Goal: Task Accomplishment & Management: Use online tool/utility

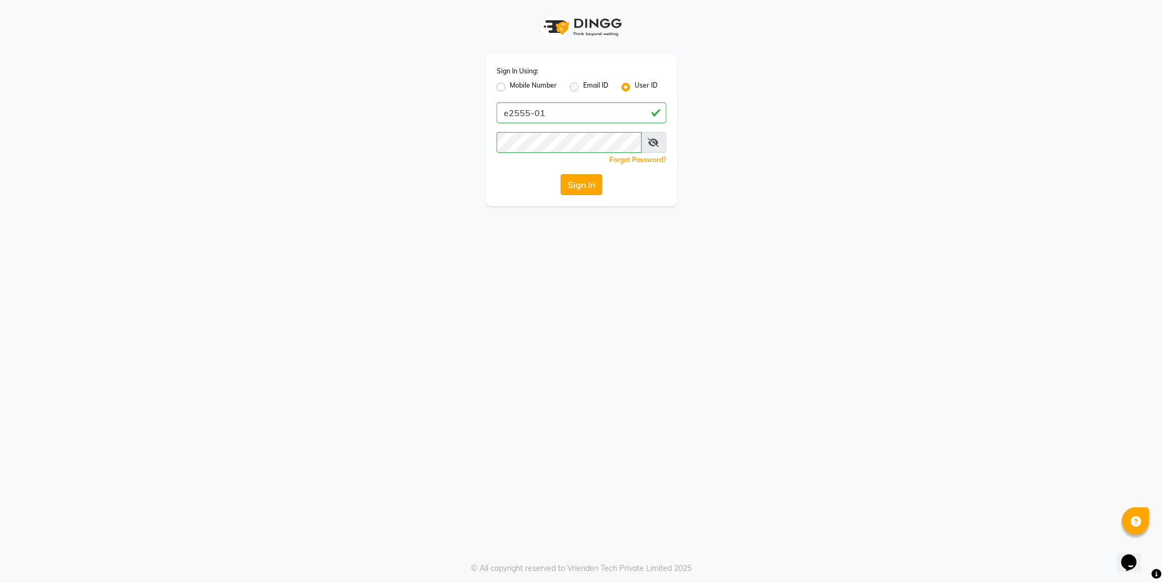
click at [587, 185] on button "Sign In" at bounding box center [582, 184] width 42 height 21
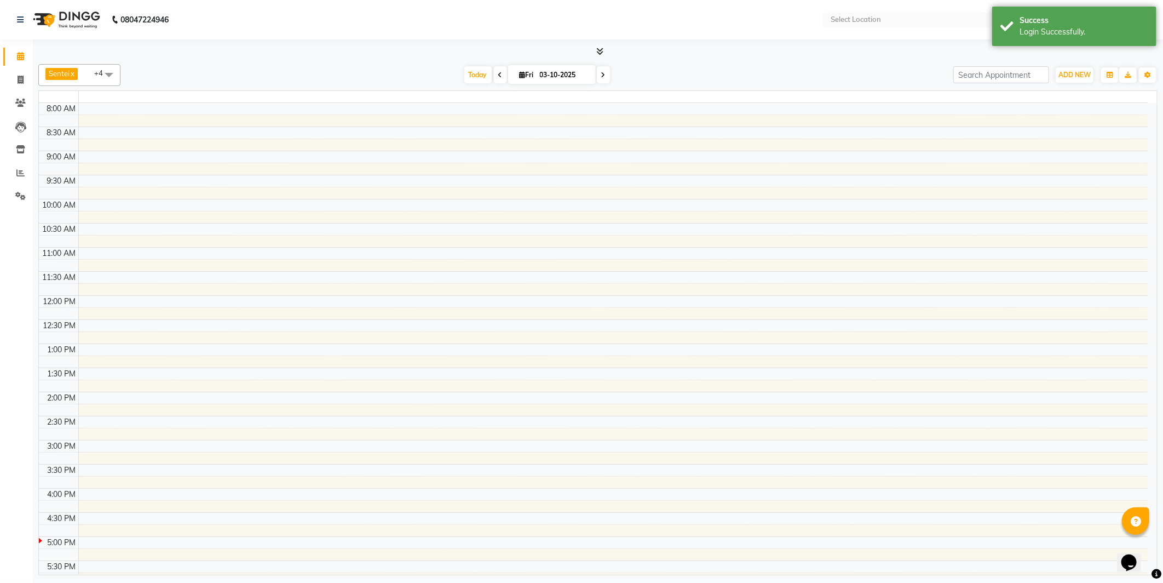
select select "en"
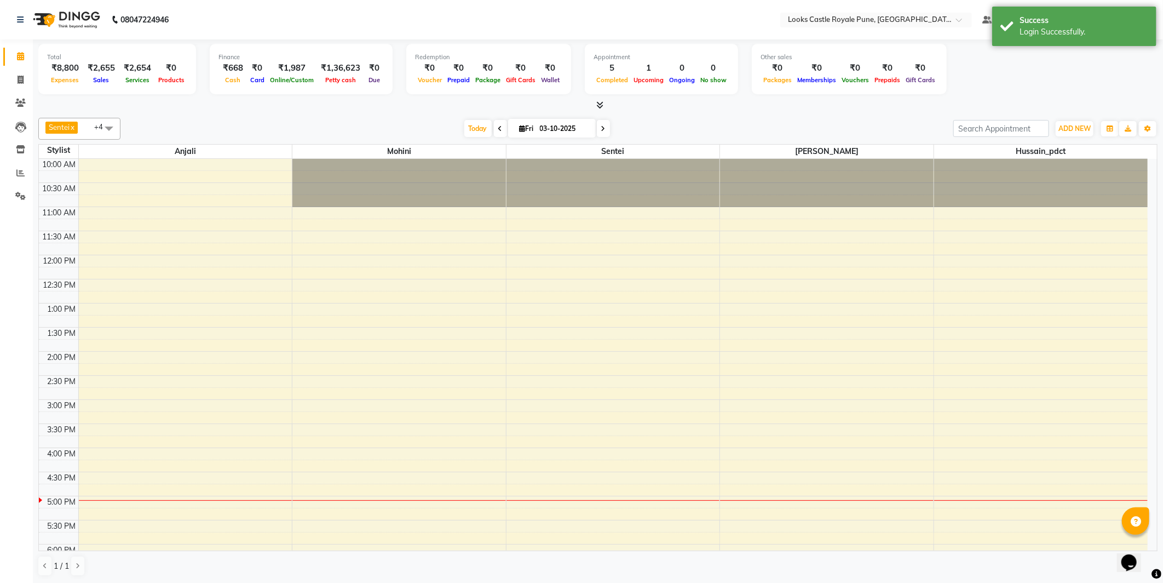
scroll to position [216, 0]
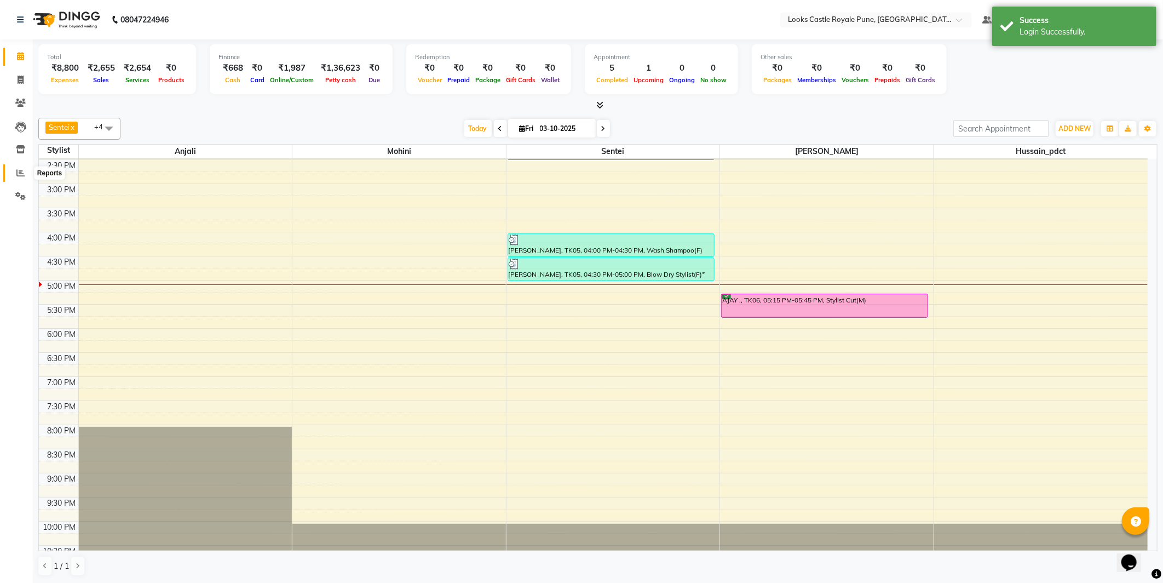
click at [24, 171] on span at bounding box center [20, 173] width 19 height 13
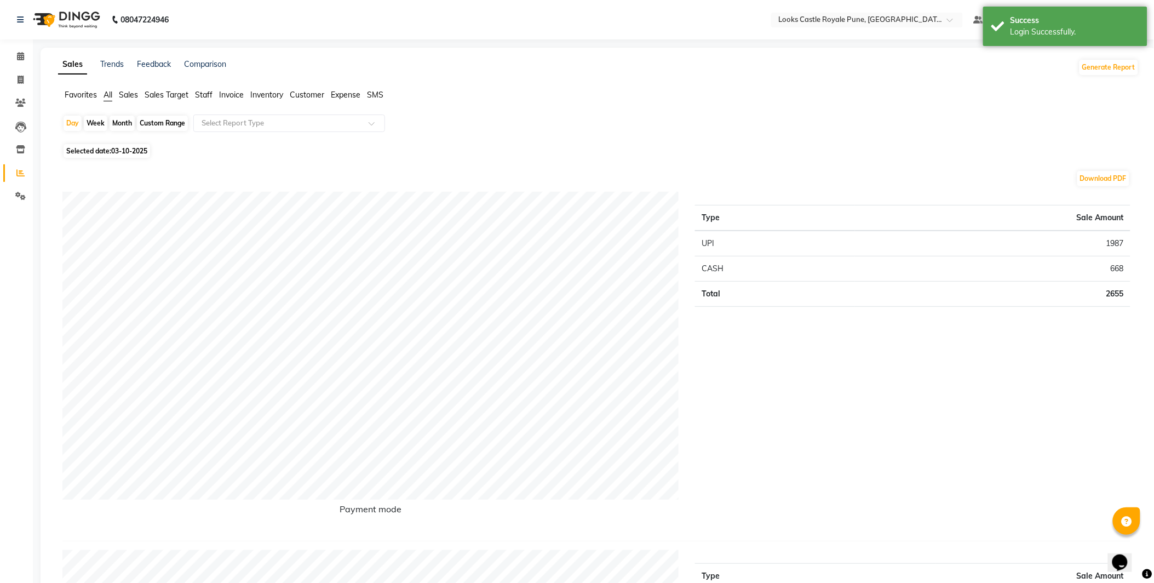
click at [198, 97] on span "Staff" at bounding box center [204, 95] width 18 height 10
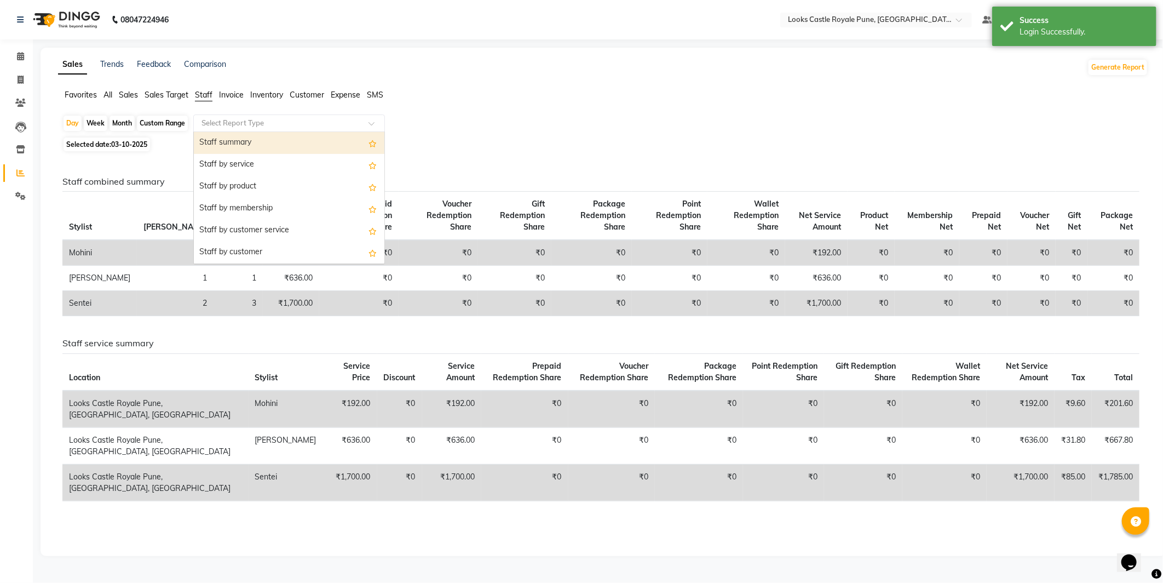
drag, startPoint x: 243, startPoint y: 131, endPoint x: 248, endPoint y: 128, distance: 5.9
click at [243, 131] on ng-select "Select Report Type Staff summary Staff by service Staff by product Staff by mem…" at bounding box center [289, 123] width 192 height 18
click at [237, 168] on div "Staff by service" at bounding box center [289, 165] width 191 height 22
select select "full_report"
select select "csv"
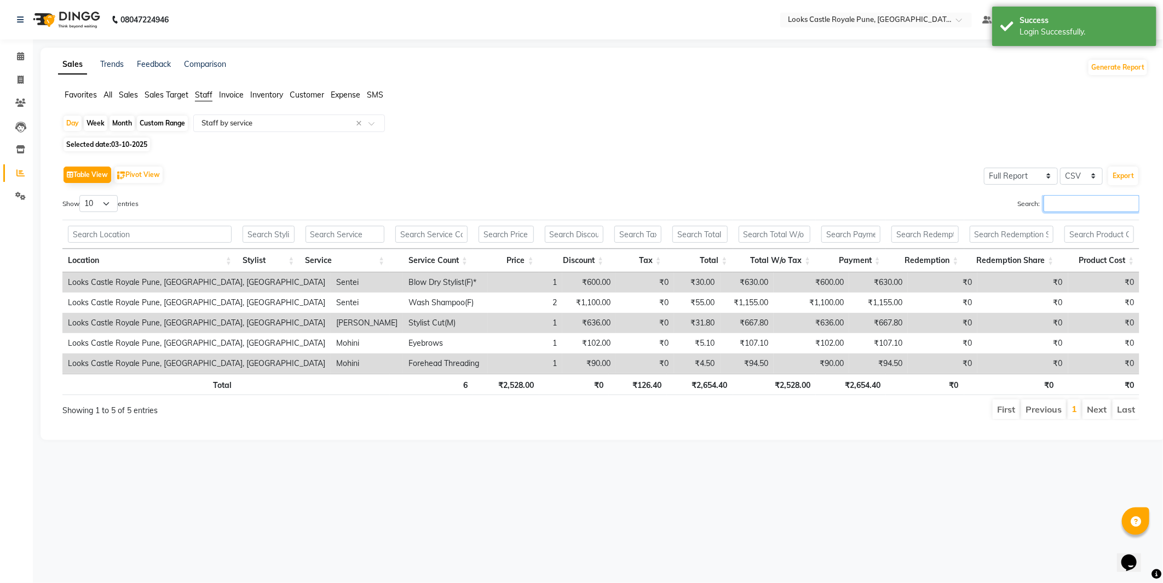
click at [1069, 206] on input "Search:" at bounding box center [1092, 203] width 96 height 17
click at [118, 156] on div "Table View Pivot View Select Full Report Filtered Report Select CSV PDF Export …" at bounding box center [601, 291] width 1095 height 274
click at [131, 148] on span "03-10-2025" at bounding box center [129, 144] width 36 height 8
select select "10"
select select "2025"
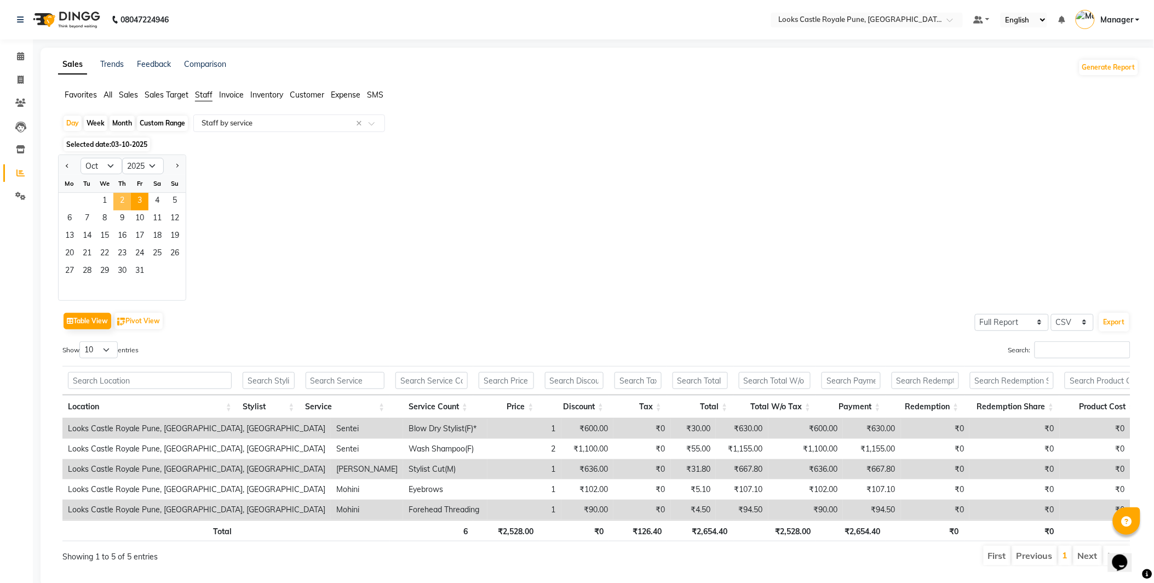
click at [118, 199] on span "2" at bounding box center [122, 202] width 18 height 18
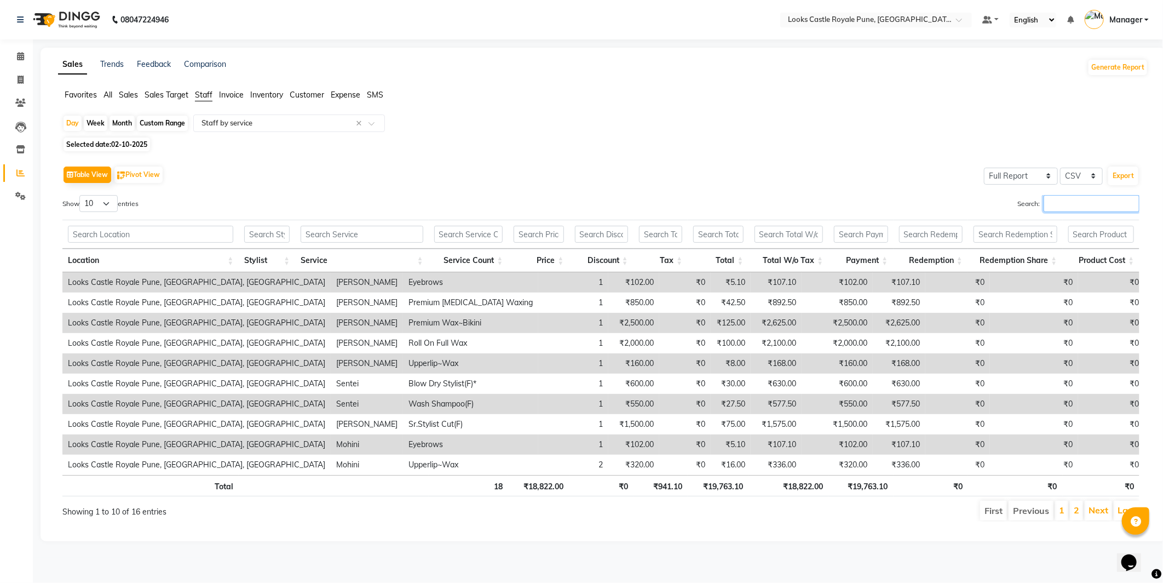
click at [1068, 204] on input "Search:" at bounding box center [1092, 203] width 96 height 17
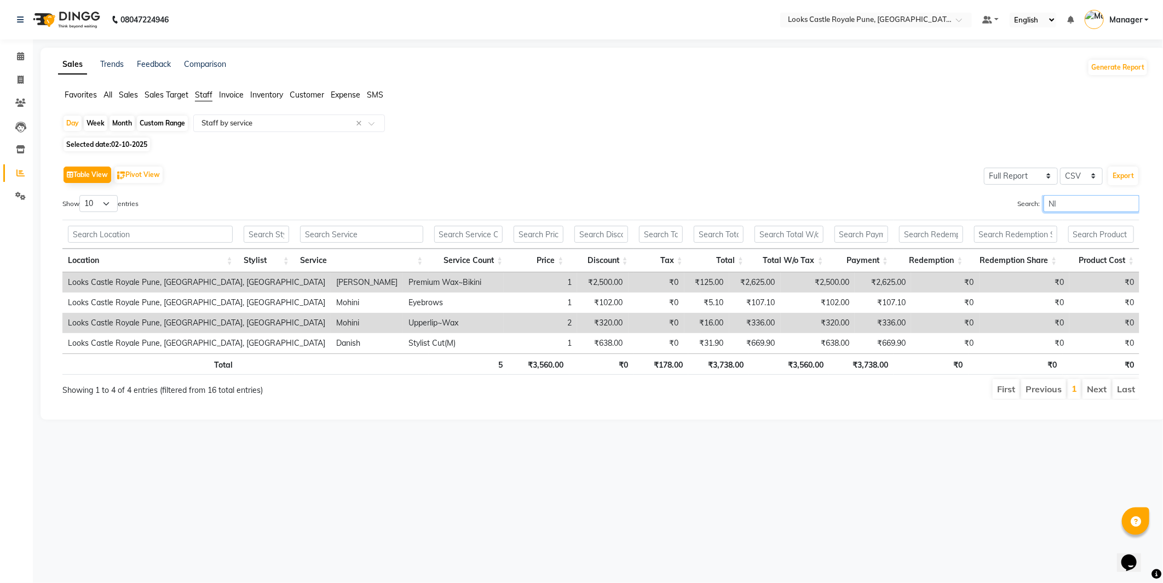
type input "NIT"
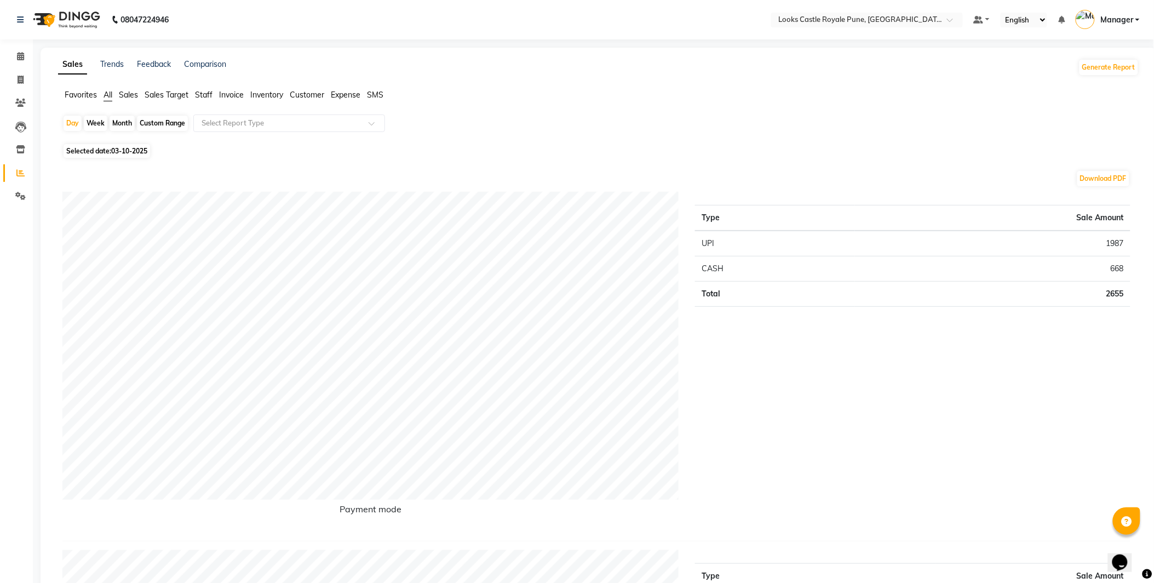
click at [204, 99] on span "Staff" at bounding box center [204, 95] width 18 height 10
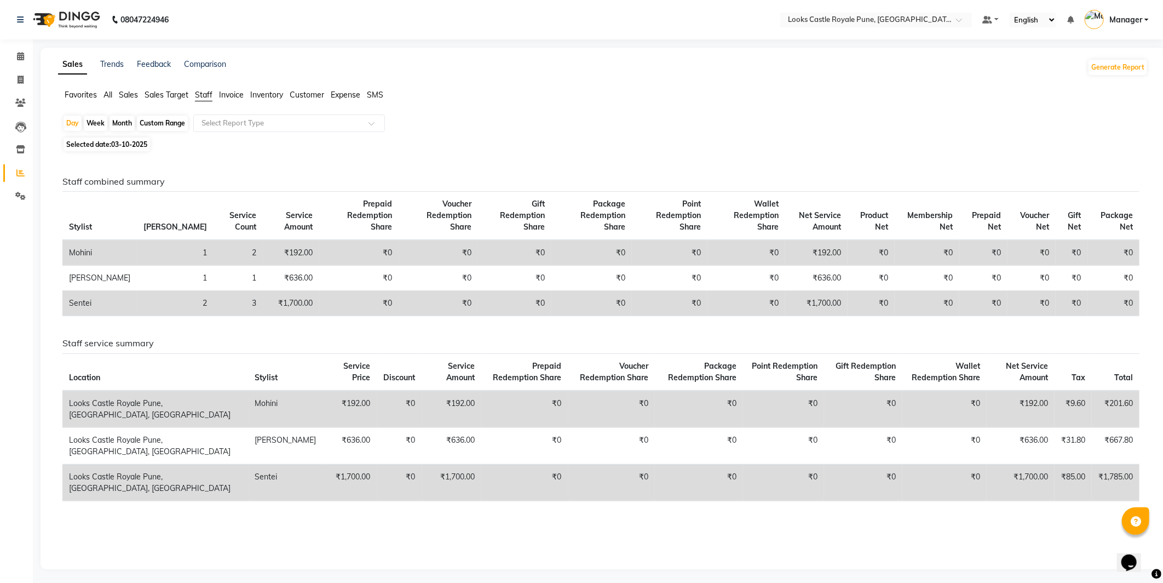
click at [213, 88] on div "Sales Trends Feedback Comparison Generate Report Favorites All Sales Sales Targ…" at bounding box center [604, 308] width 1126 height 521
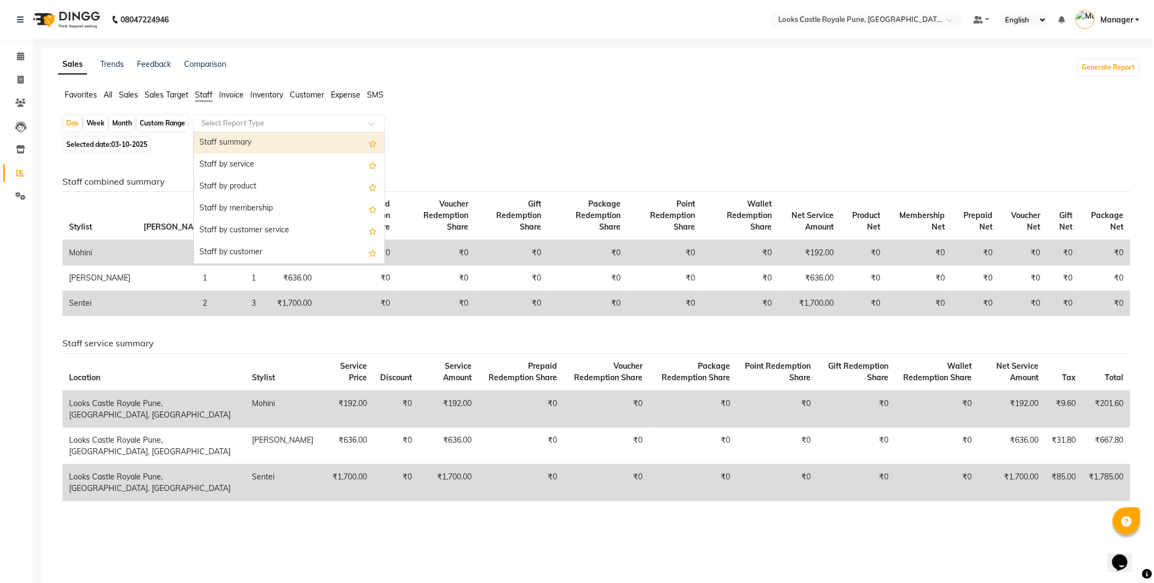
click at [220, 122] on input "text" at bounding box center [278, 123] width 158 height 11
click at [238, 166] on div "Staff by service" at bounding box center [289, 165] width 191 height 22
select select "full_report"
select select "csv"
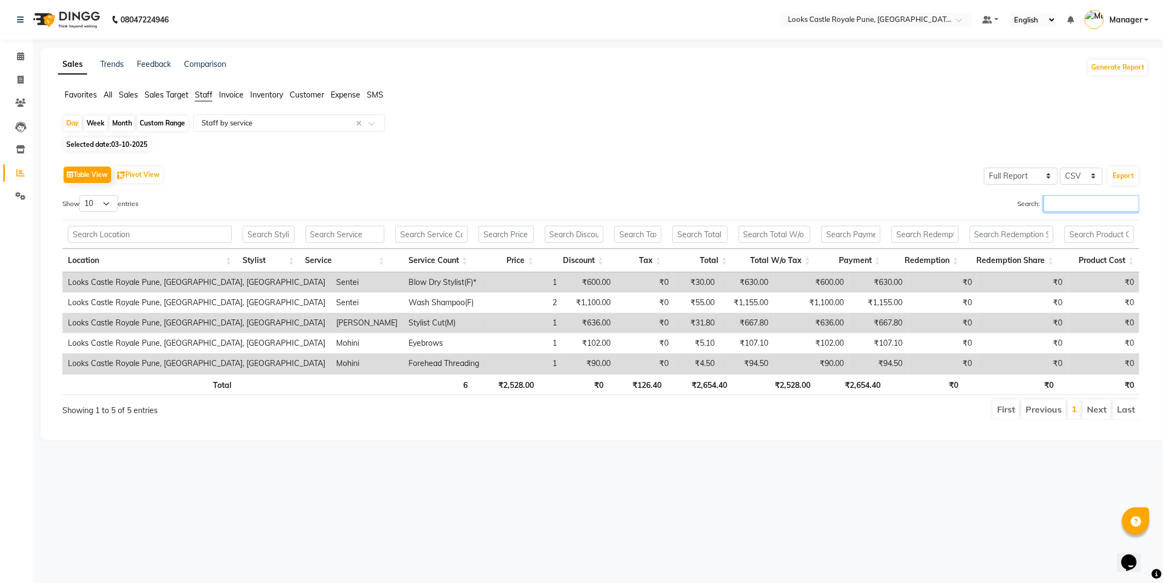
click at [1059, 206] on input "Search:" at bounding box center [1092, 203] width 96 height 17
click at [101, 150] on span "Selected date: 03-10-2025" at bounding box center [107, 144] width 87 height 14
select select "10"
select select "2025"
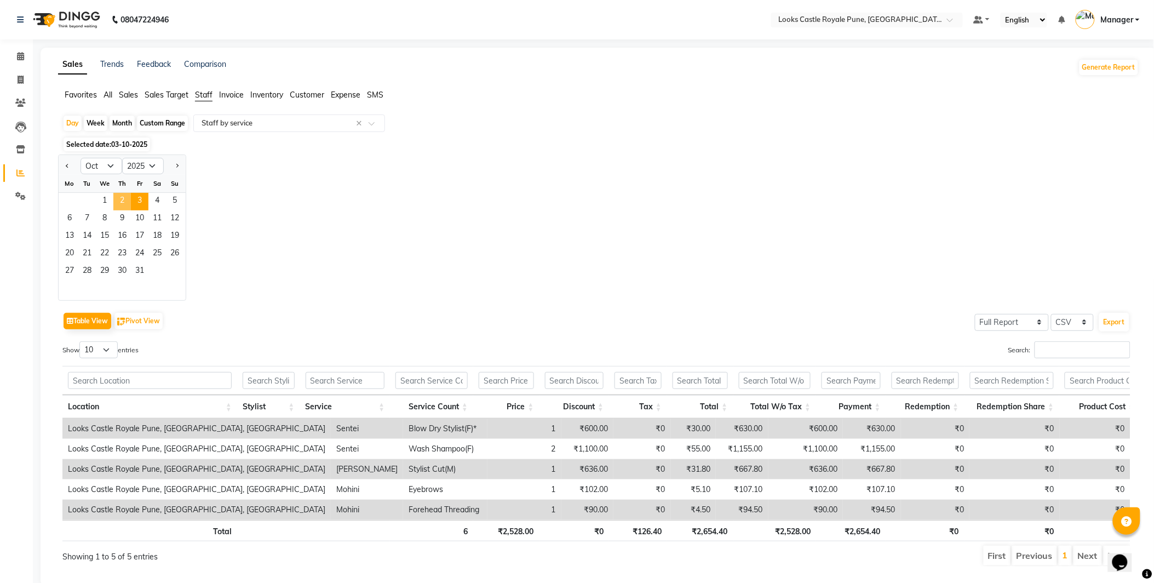
click at [118, 199] on span "2" at bounding box center [122, 202] width 18 height 18
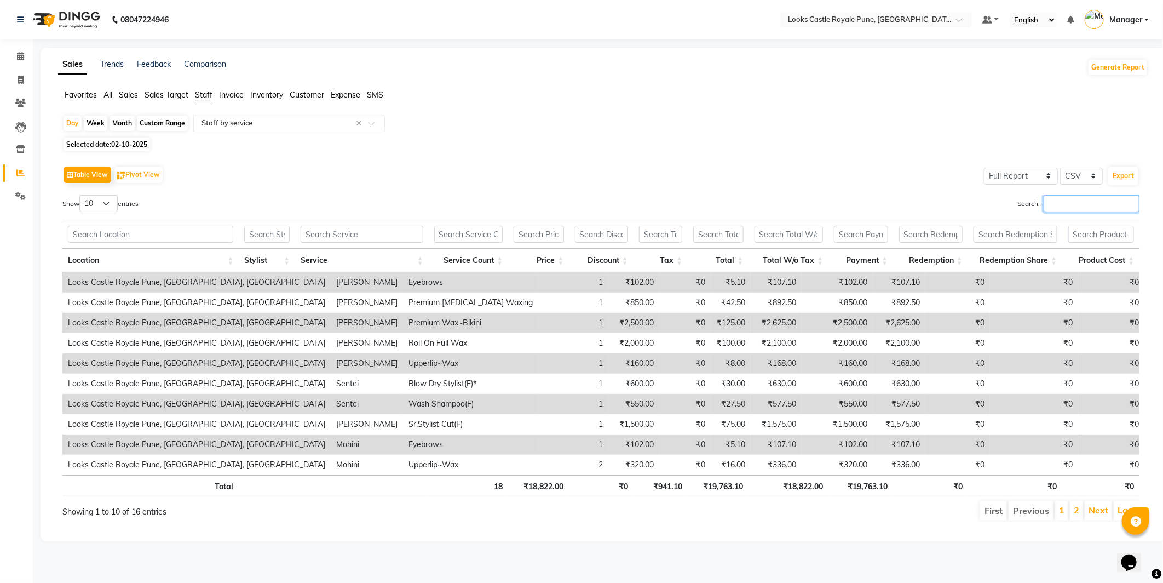
click at [1069, 205] on input "Search:" at bounding box center [1092, 203] width 96 height 17
type input "N"
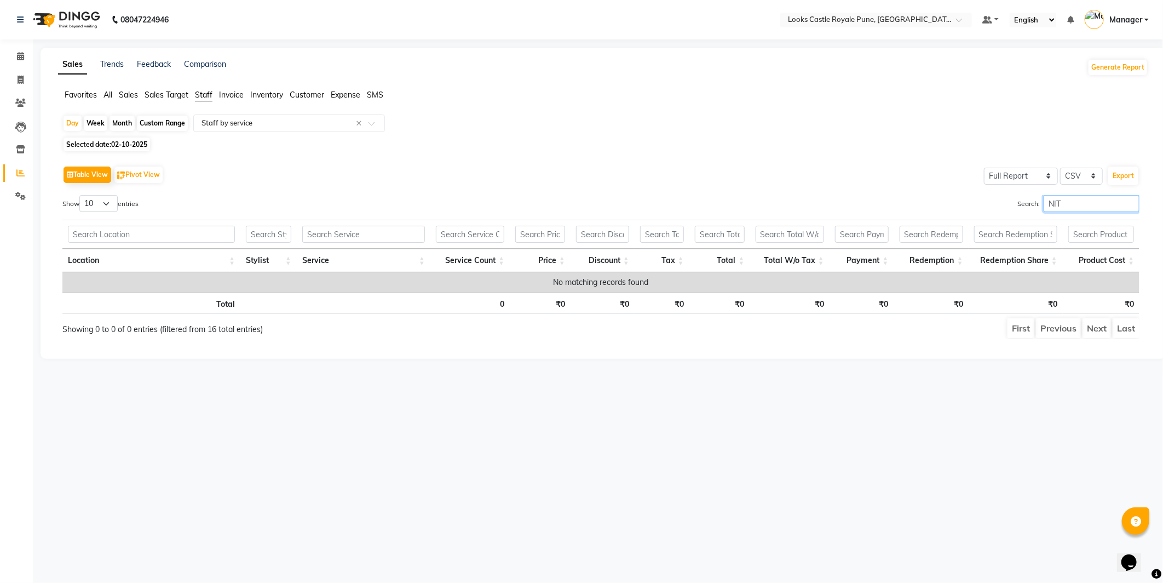
type input "NIT"
drag, startPoint x: 95, startPoint y: 130, endPoint x: 89, endPoint y: 135, distance: 7.7
click at [94, 130] on div "Week" at bounding box center [96, 123] width 24 height 15
select select "10"
select select "2025"
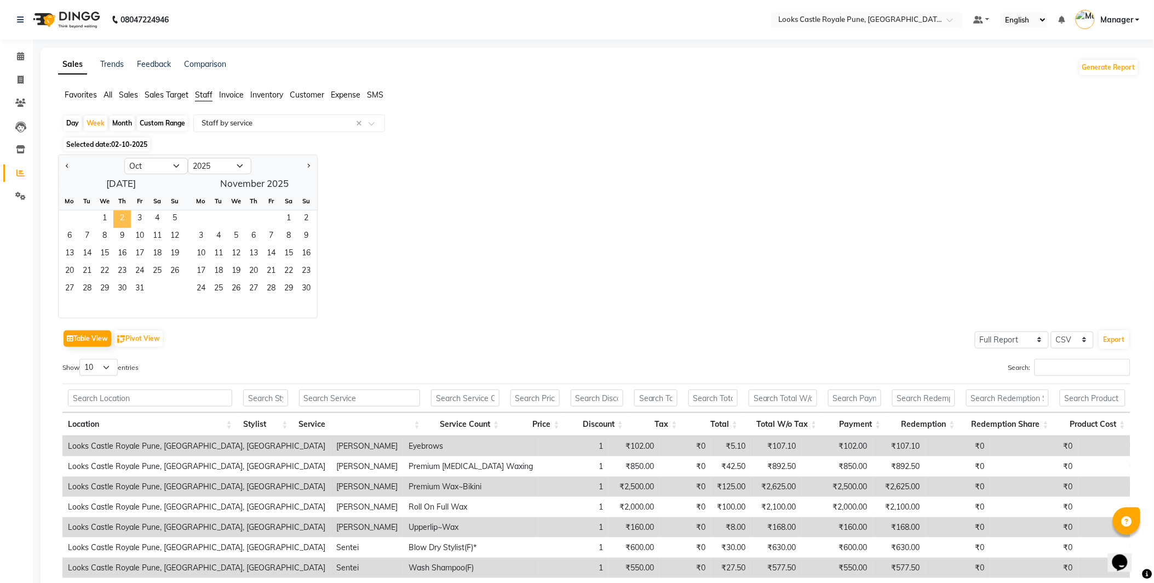
click at [126, 215] on span "2" at bounding box center [122, 219] width 18 height 18
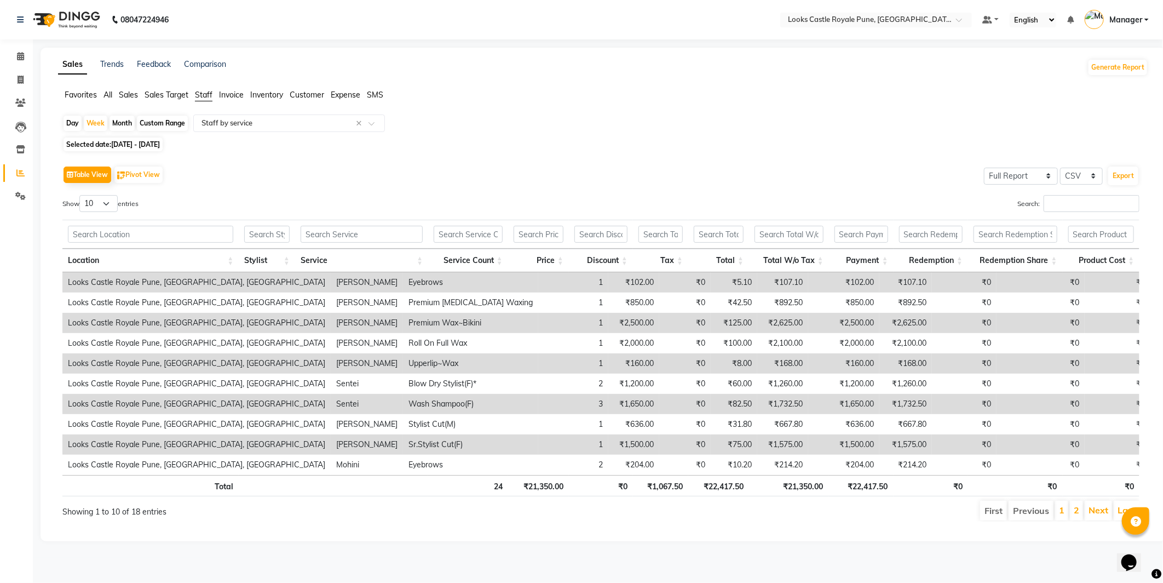
click at [9, 174] on link "Reports" at bounding box center [16, 173] width 26 height 18
click at [18, 77] on icon at bounding box center [21, 80] width 6 height 8
select select "service"
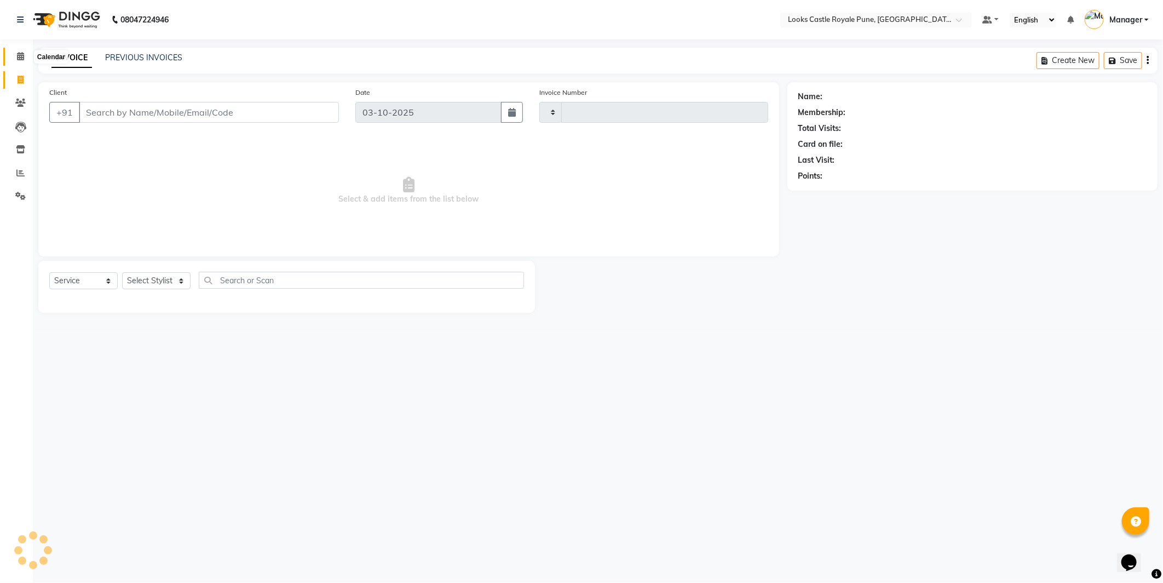
type input "3236"
select select "5915"
click at [18, 50] on span at bounding box center [20, 56] width 19 height 13
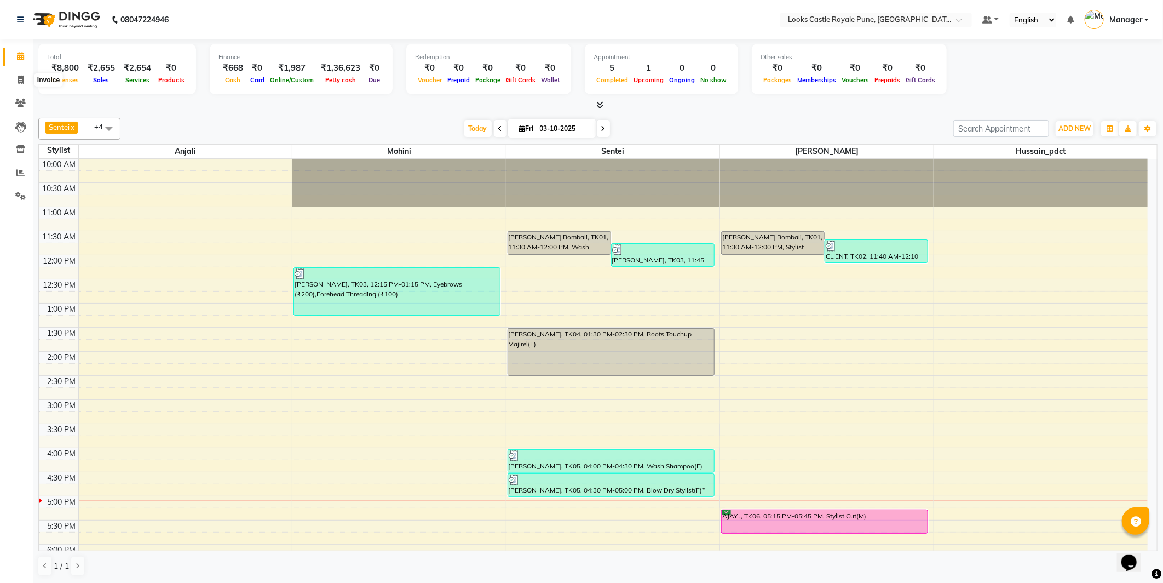
click at [24, 70] on li "Invoice" at bounding box center [16, 80] width 33 height 24
click at [18, 79] on icon at bounding box center [21, 80] width 6 height 8
select select "5915"
select select "service"
